Goal: Check status

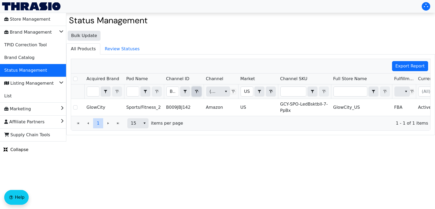
click at [196, 94] on span "Filter" at bounding box center [196, 92] width 6 height 6
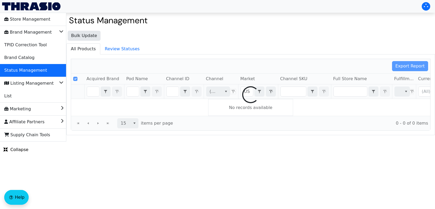
click at [173, 92] on div at bounding box center [250, 95] width 359 height 72
click at [174, 93] on div at bounding box center [250, 95] width 359 height 72
checkbox input "false"
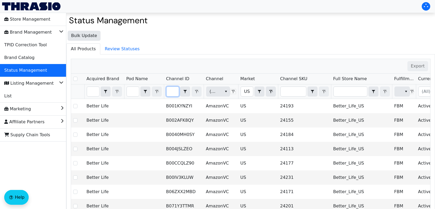
click at [172, 93] on input "Filter" at bounding box center [172, 92] width 12 height 10
type input "B07HX758XV"
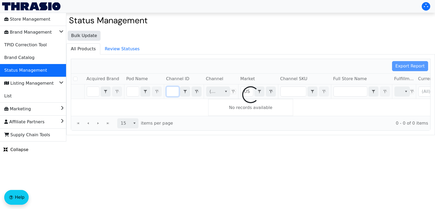
checkbox input "false"
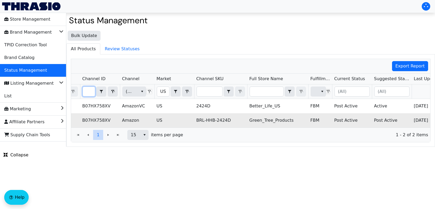
scroll to position [0, 96]
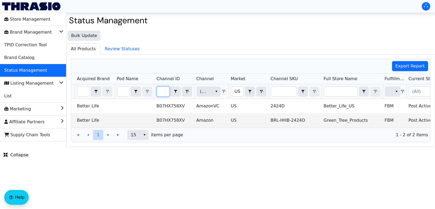
type input "B07HX758XV"
